Goal: Task Accomplishment & Management: Manage account settings

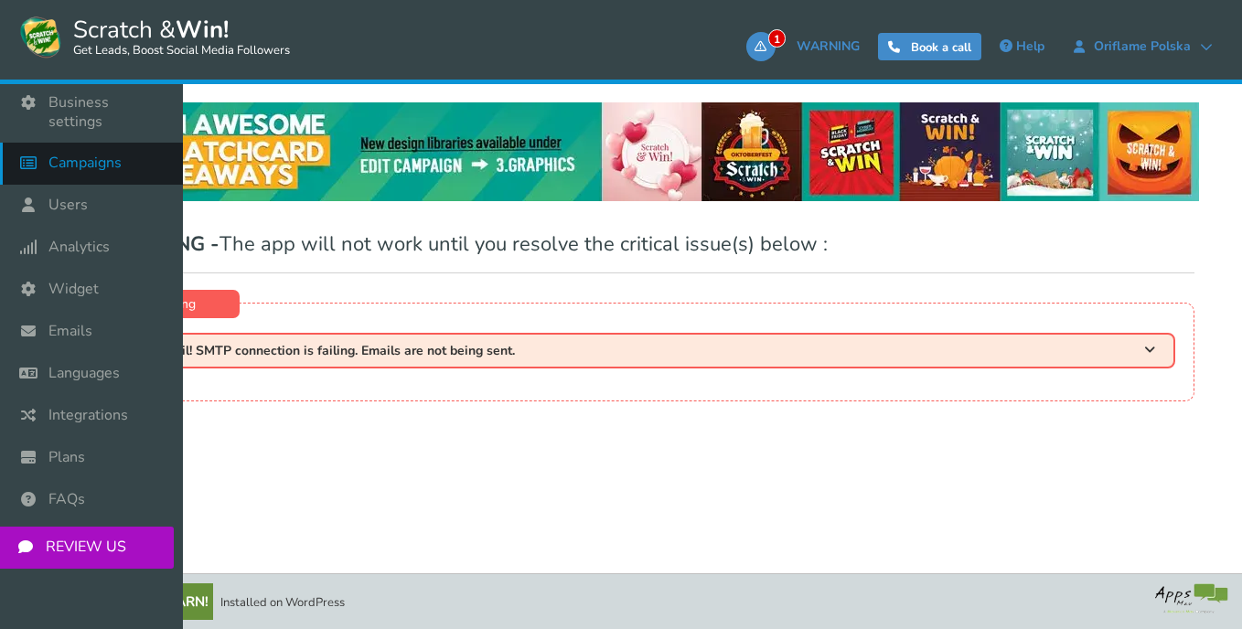
click at [101, 155] on span "Campaigns" at bounding box center [84, 163] width 73 height 19
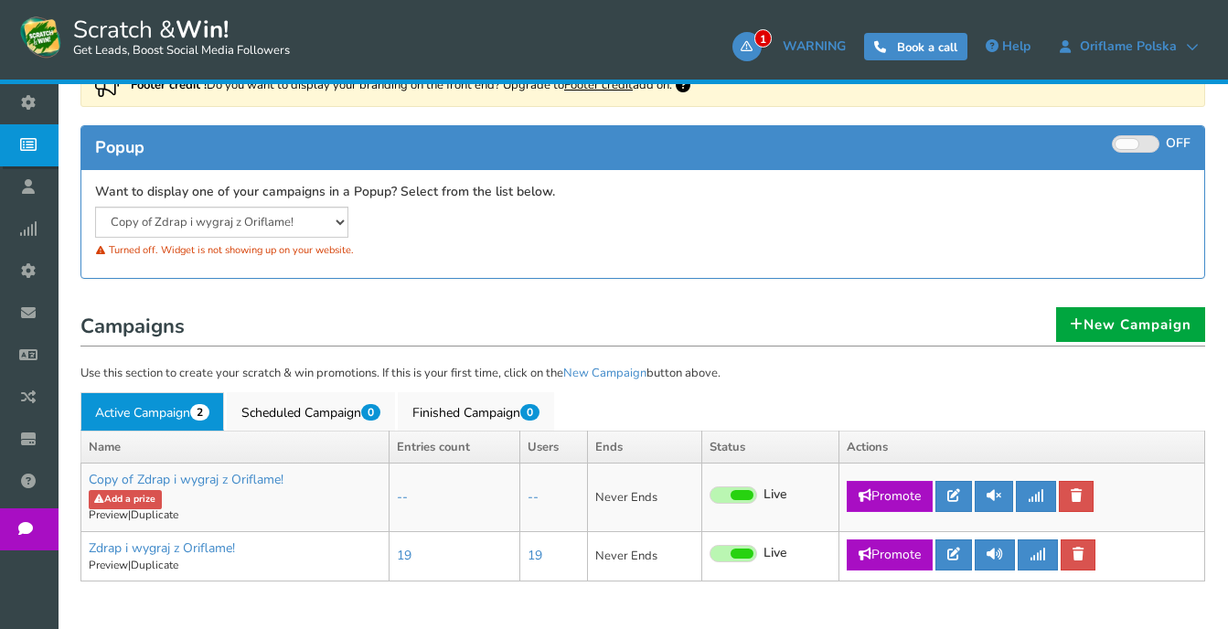
scroll to position [274, 0]
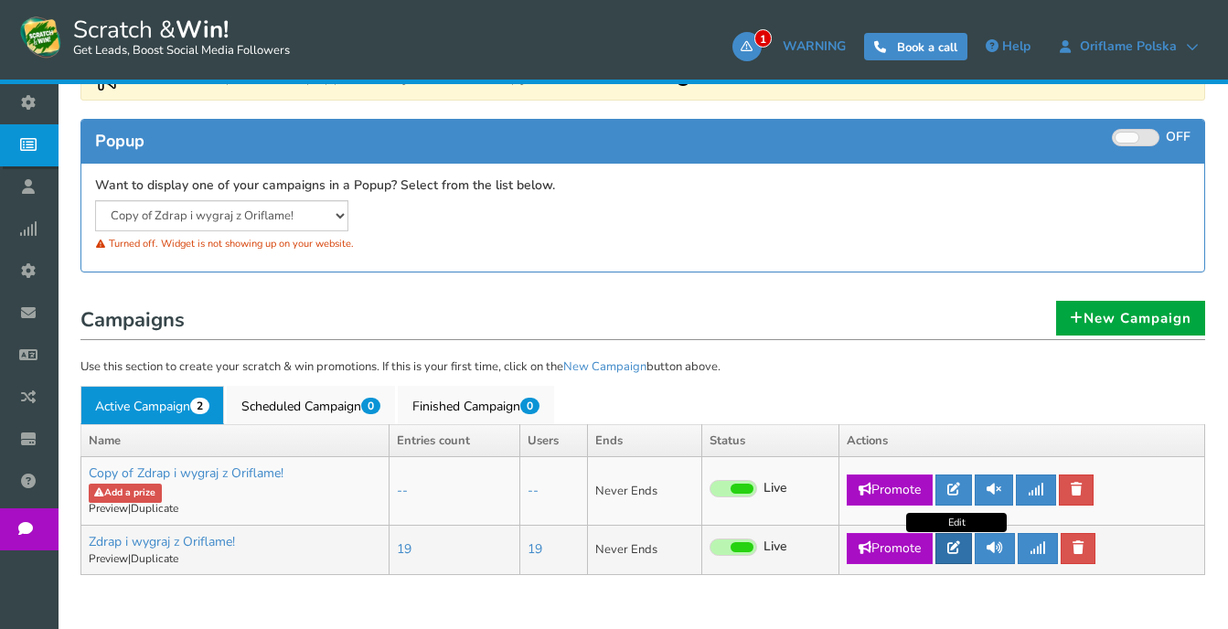
click at [957, 551] on icon at bounding box center [953, 547] width 13 height 13
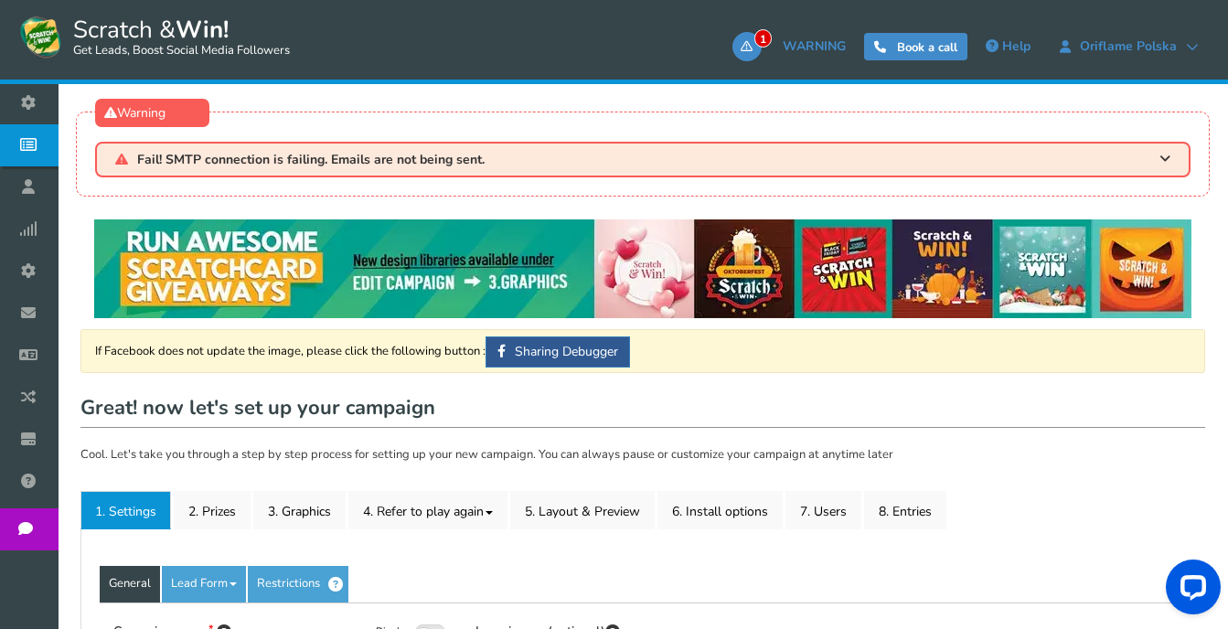
type input "Zdrap i wygraj z Oriflame!"
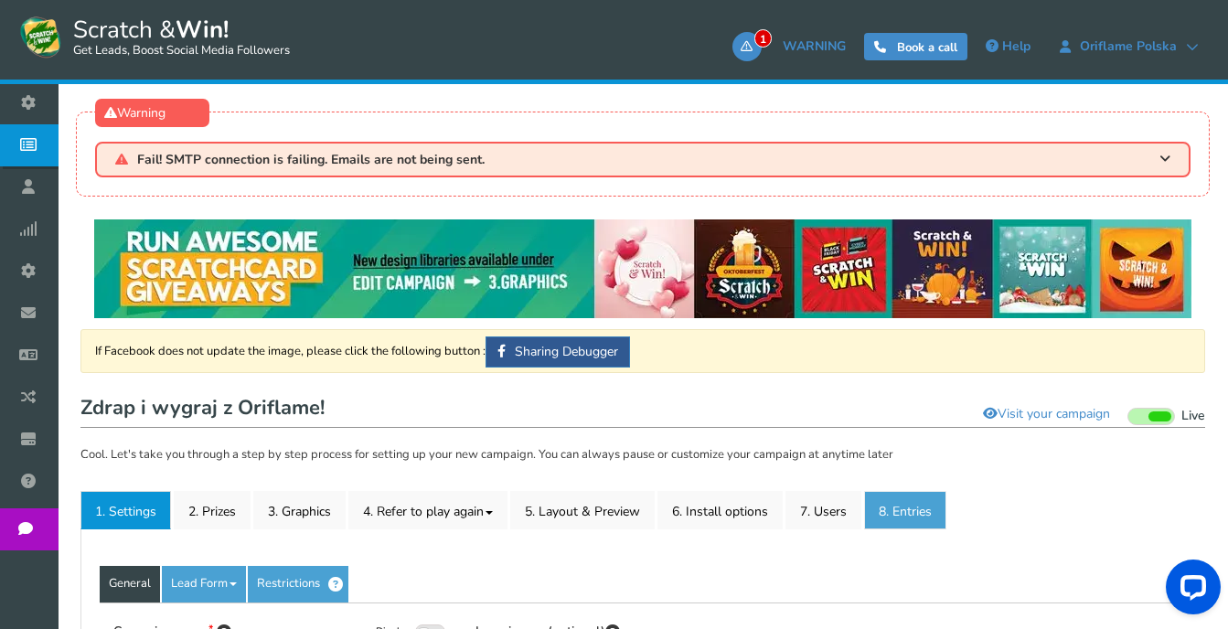
click at [901, 512] on link "8. Entries" at bounding box center [905, 510] width 82 height 38
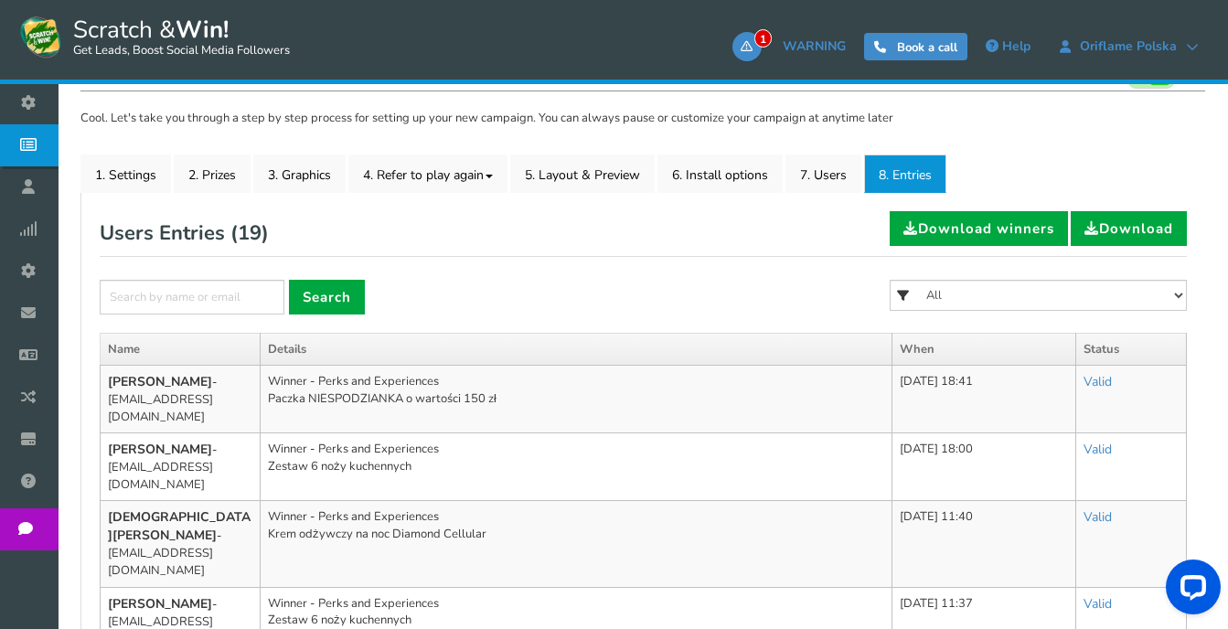
scroll to position [366, 0]
